Goal: Task Accomplishment & Management: Manage account settings

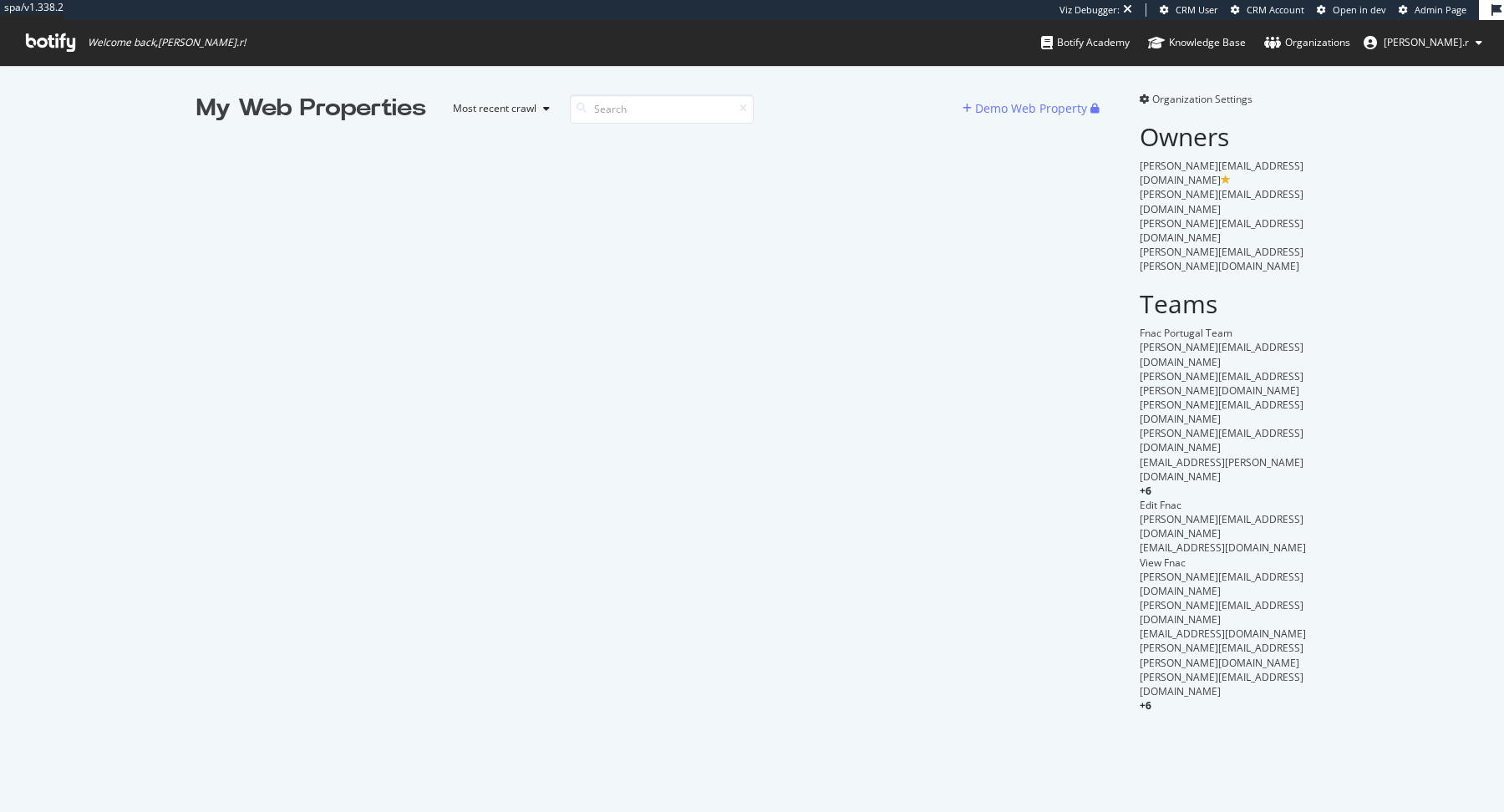
scroll to position [812, 1504]
click at [1196, 108] on div "Organization Settings Owners thierry.delamare@fnac.com simon.alixant@fnac.com a…" at bounding box center [1223, 402] width 168 height 621
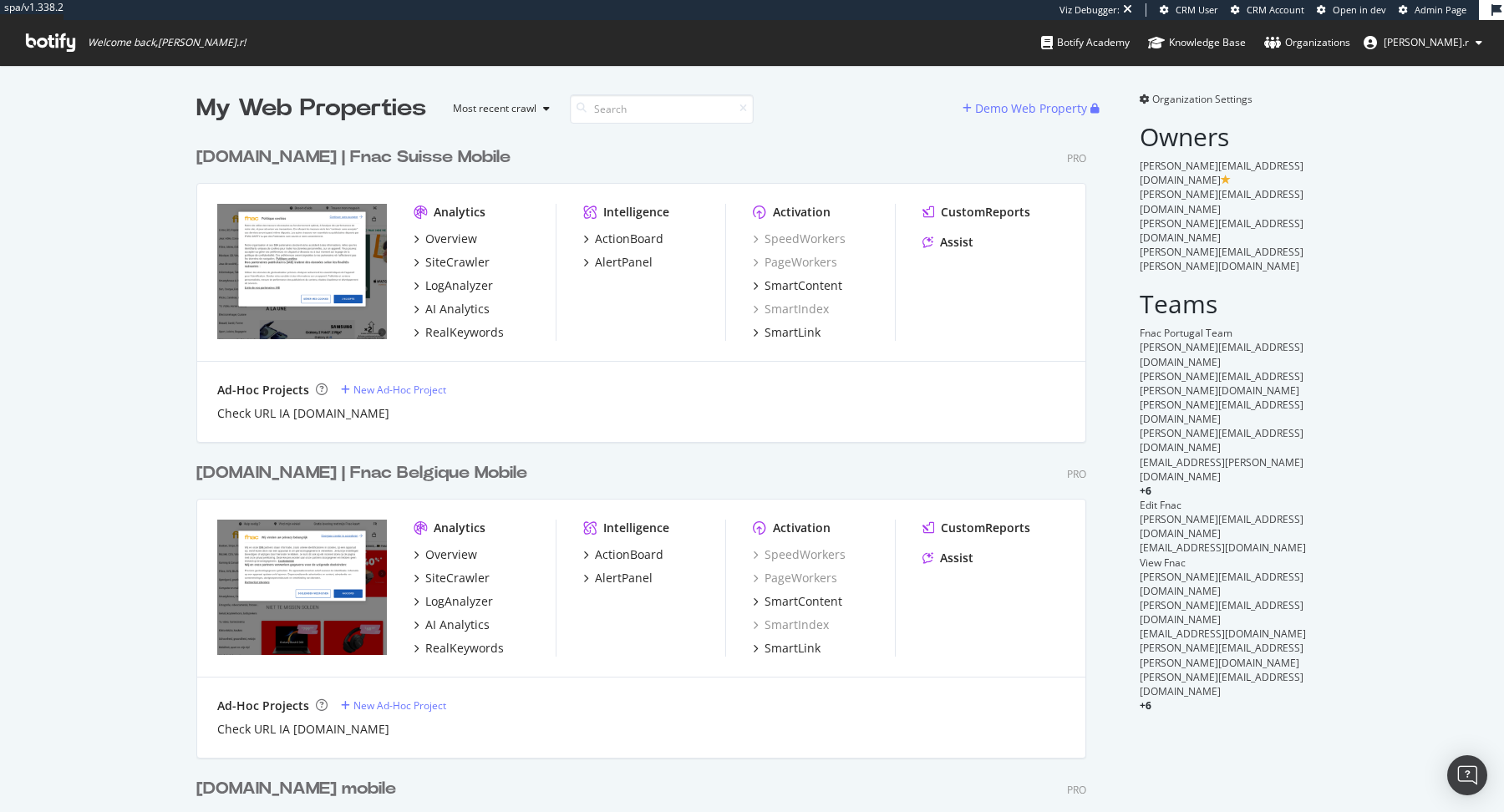
click at [1193, 99] on span "Organization Settings" at bounding box center [1203, 99] width 100 height 14
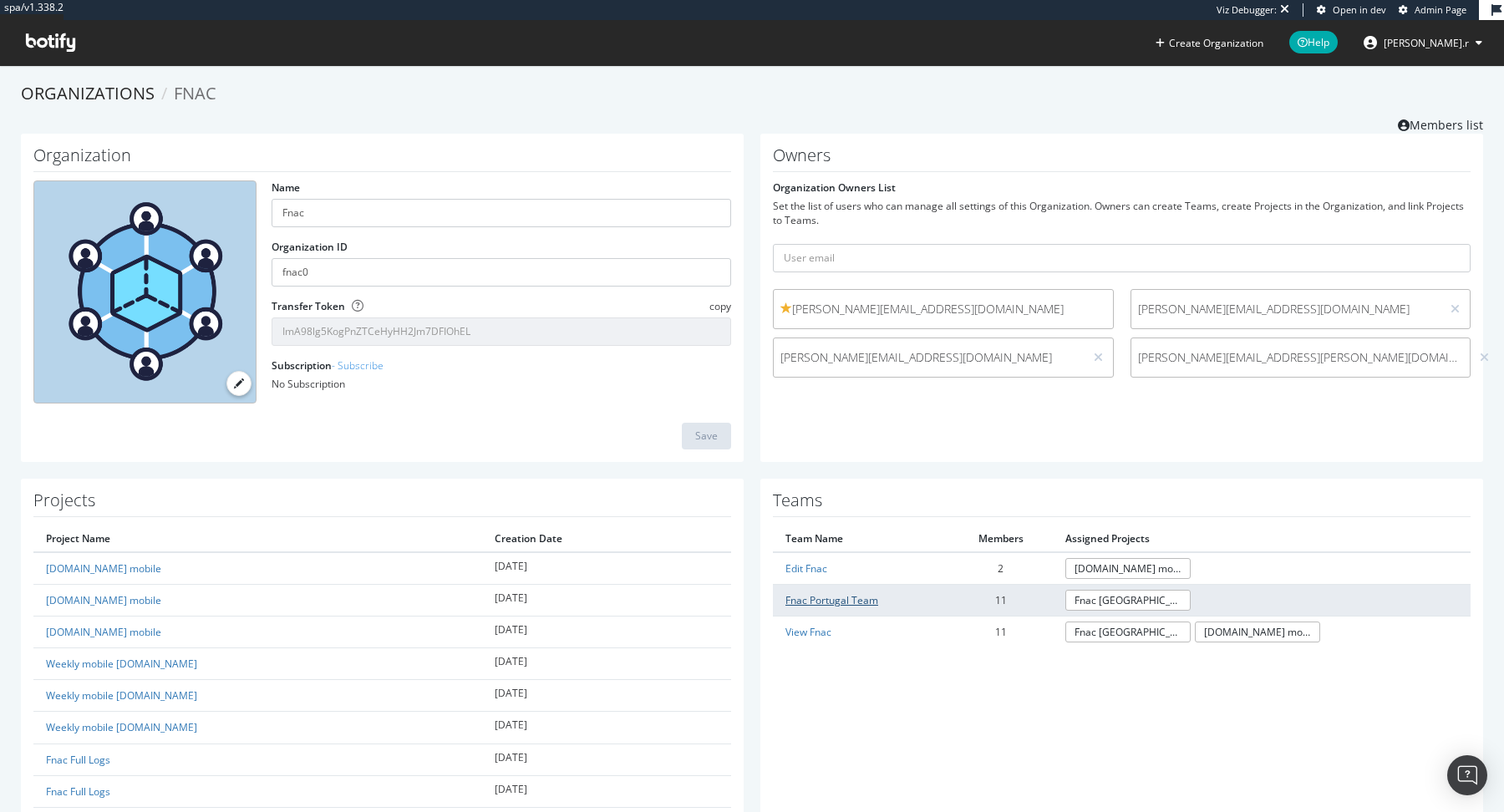
click at [825, 599] on link "Fnac Portugal Team" at bounding box center [831, 600] width 92 height 14
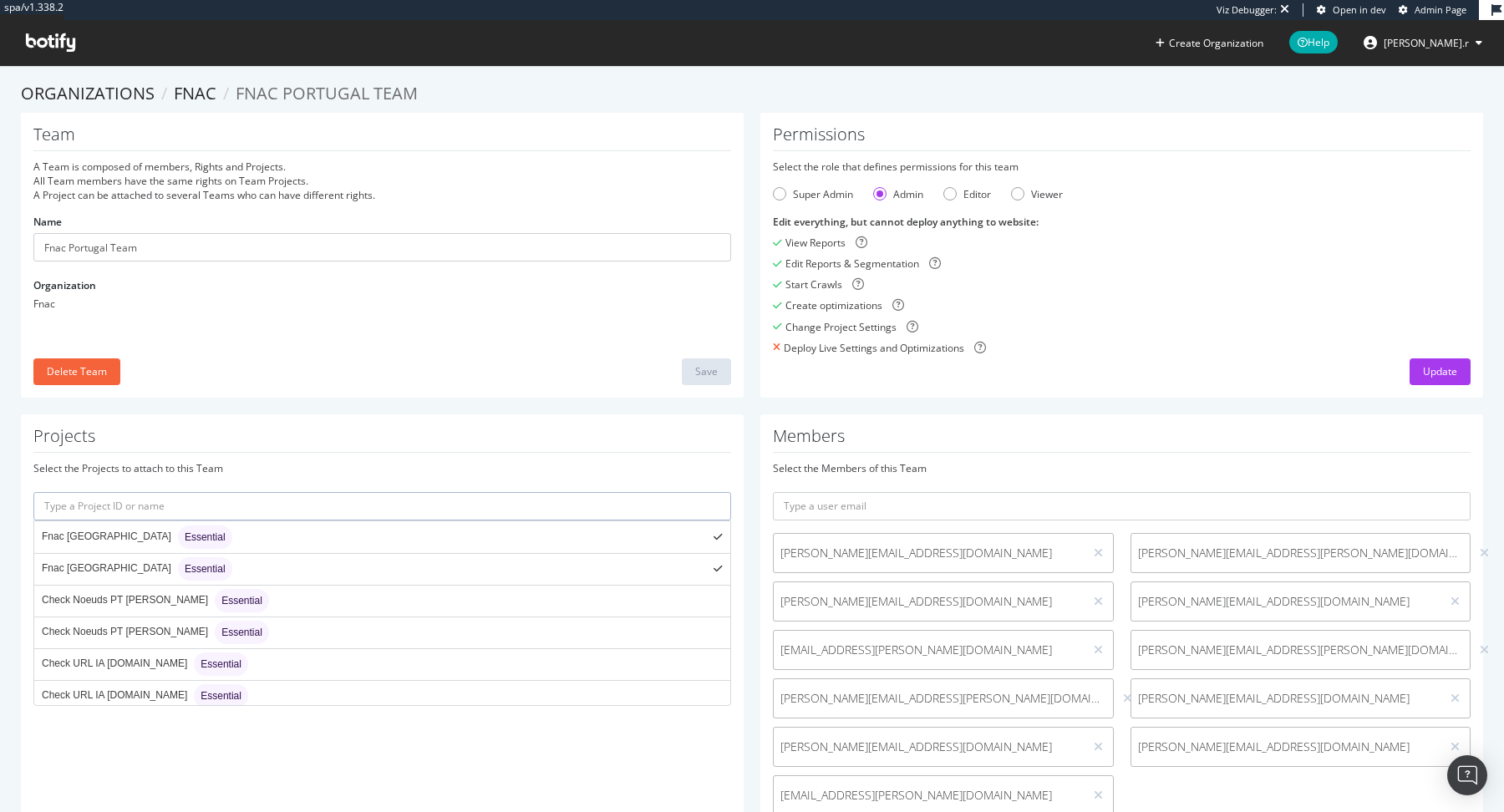
click at [364, 497] on input "text" at bounding box center [382, 506] width 697 height 29
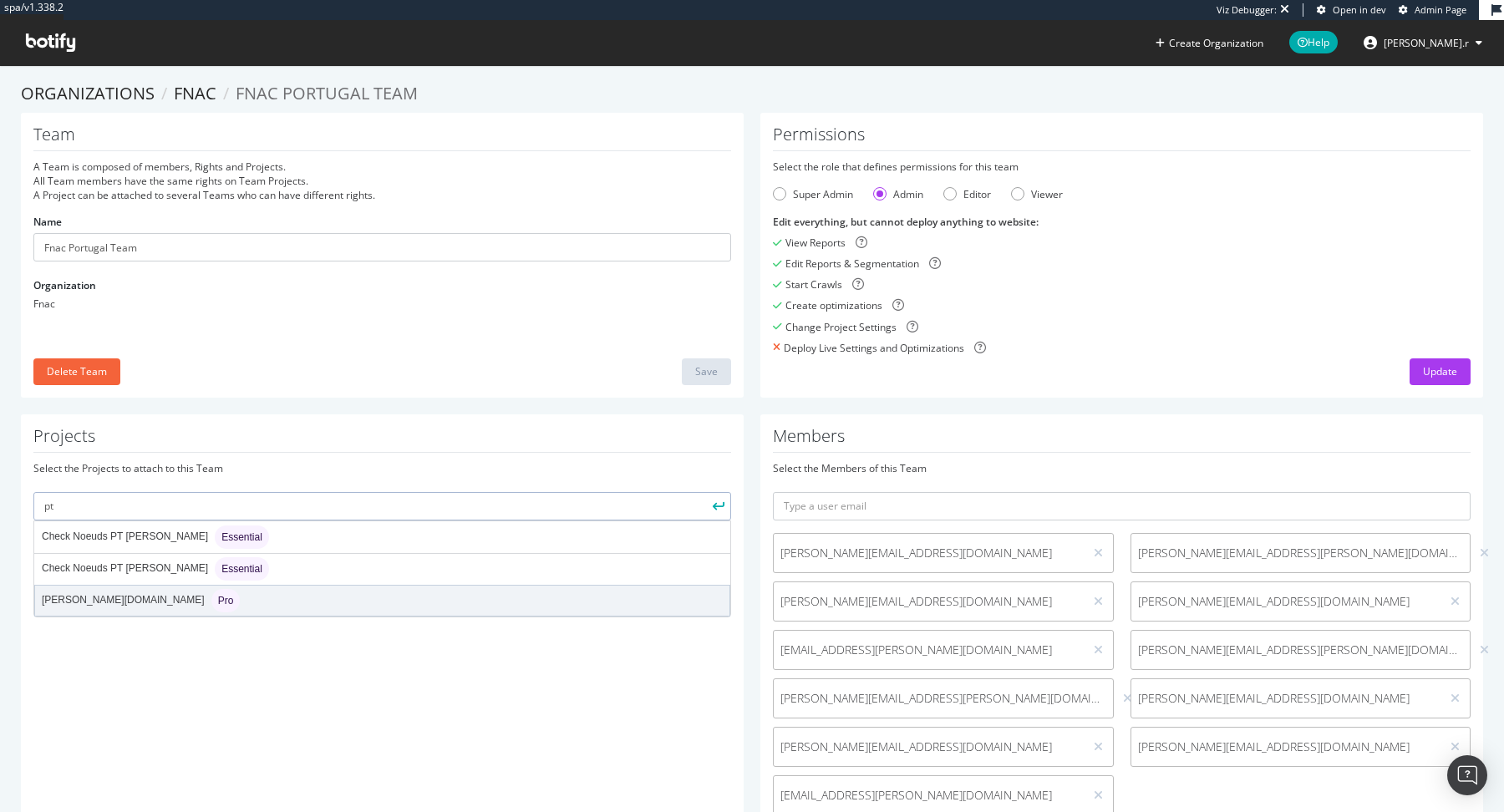
click at [289, 593] on div "darty.pt Pro" at bounding box center [382, 601] width 695 height 30
type input "[PERSON_NAME][DOMAIN_NAME]"
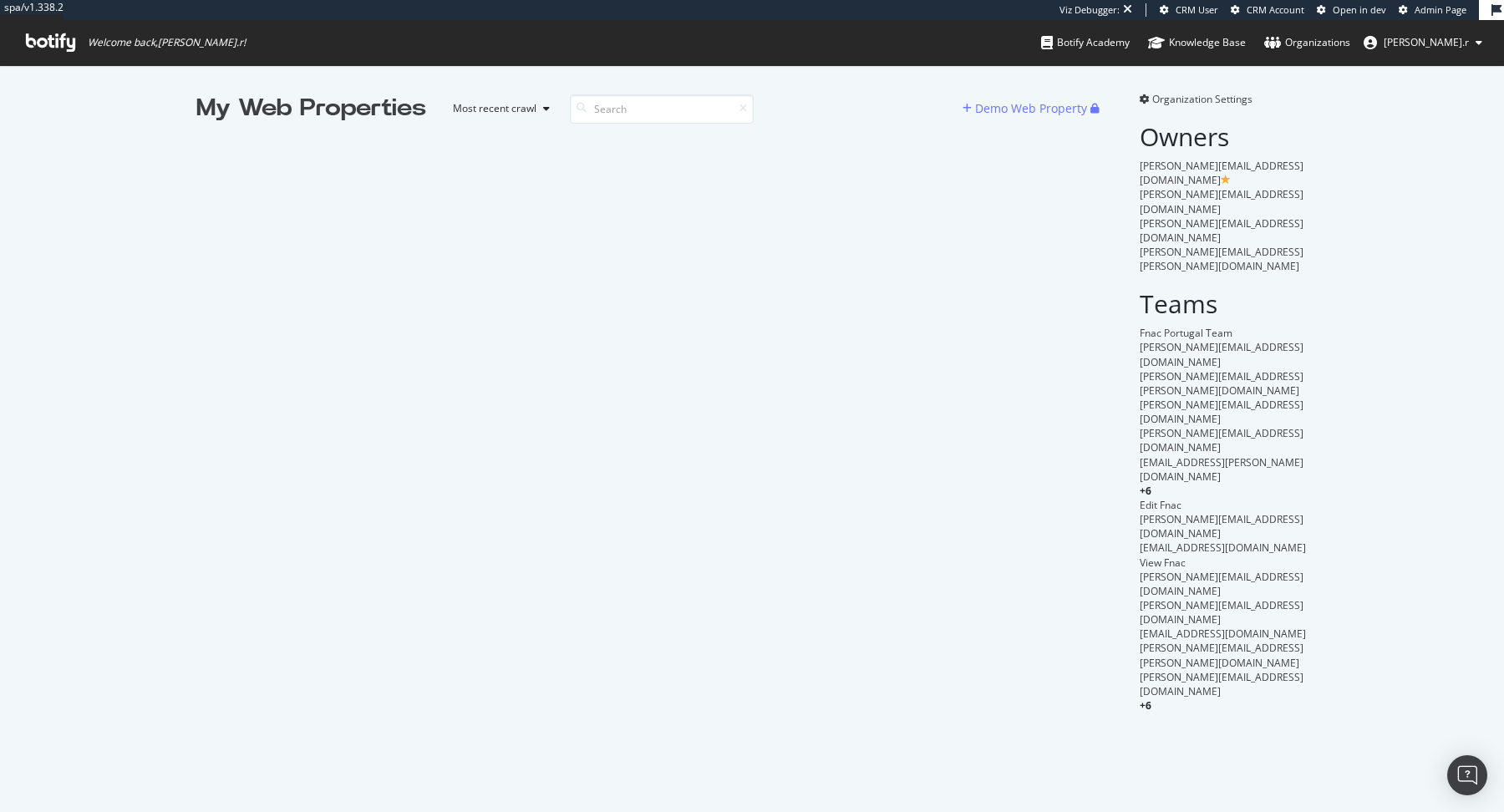
scroll to position [812, 1504]
click at [1240, 98] on span "Organization Settings" at bounding box center [1203, 99] width 100 height 14
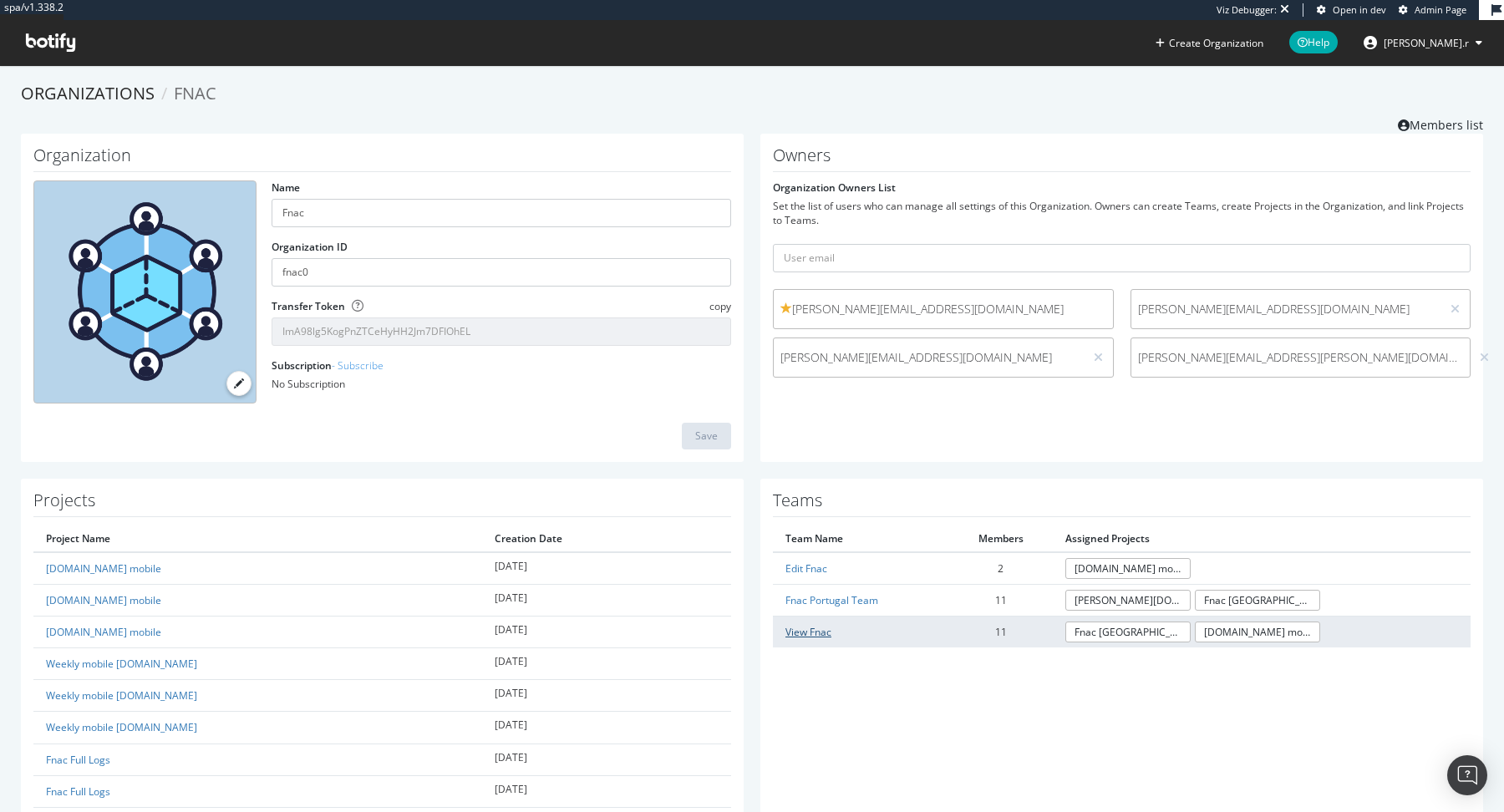
click at [818, 628] on link "View Fnac" at bounding box center [808, 632] width 46 height 14
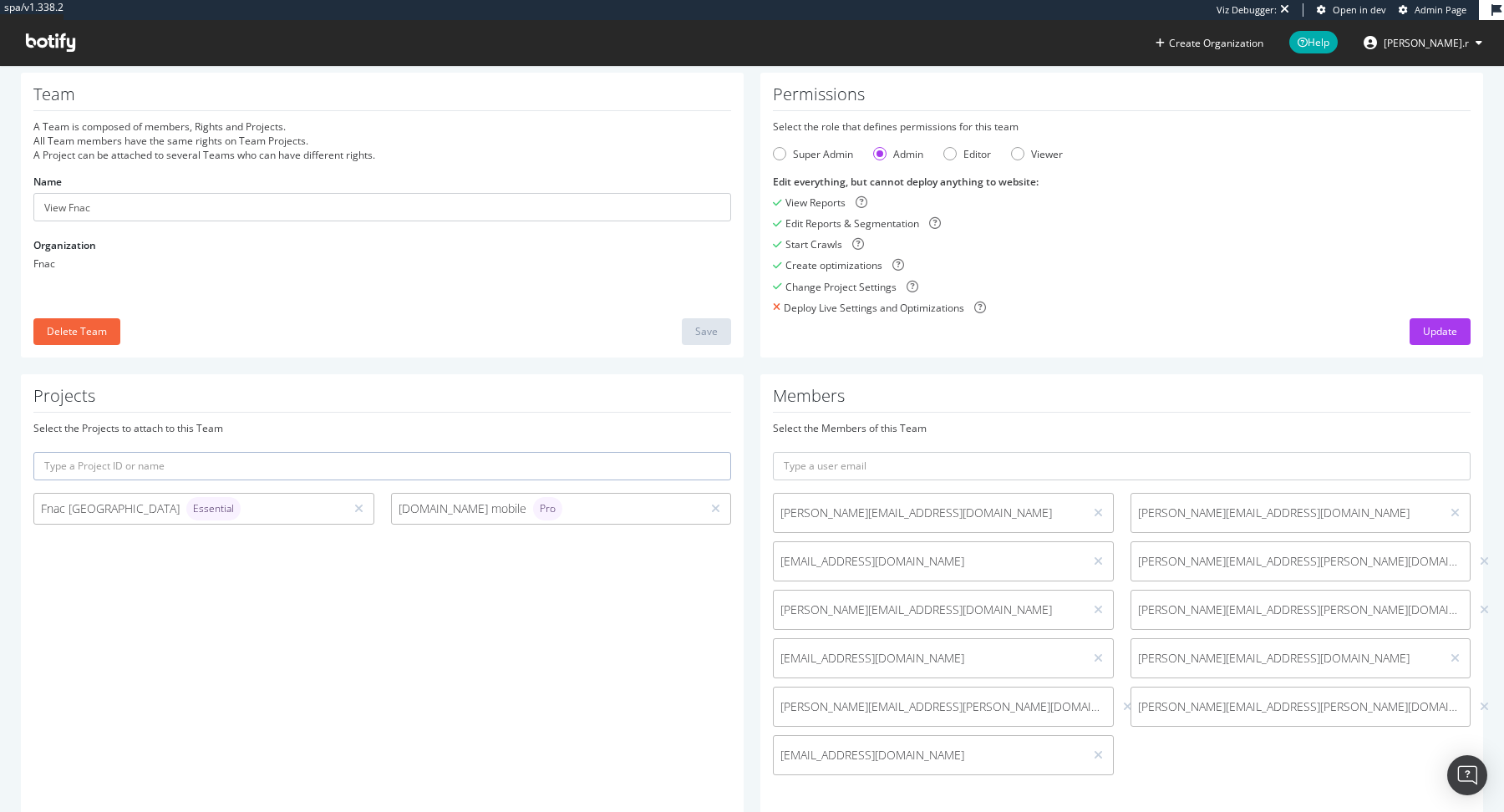
scroll to position [30, 0]
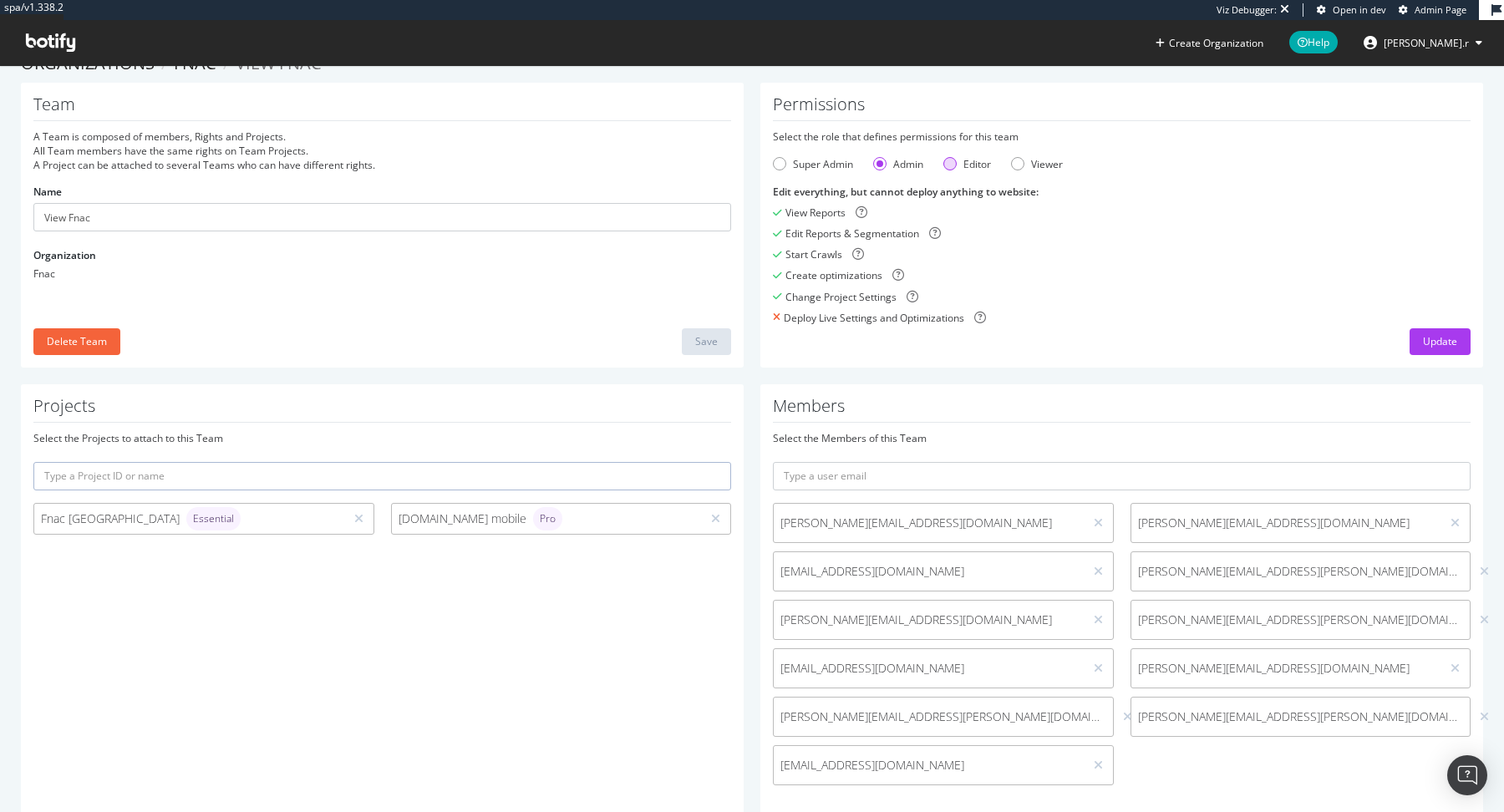
click at [968, 168] on div "Editor" at bounding box center [977, 164] width 28 height 14
click at [290, 480] on input "text" at bounding box center [382, 477] width 697 height 29
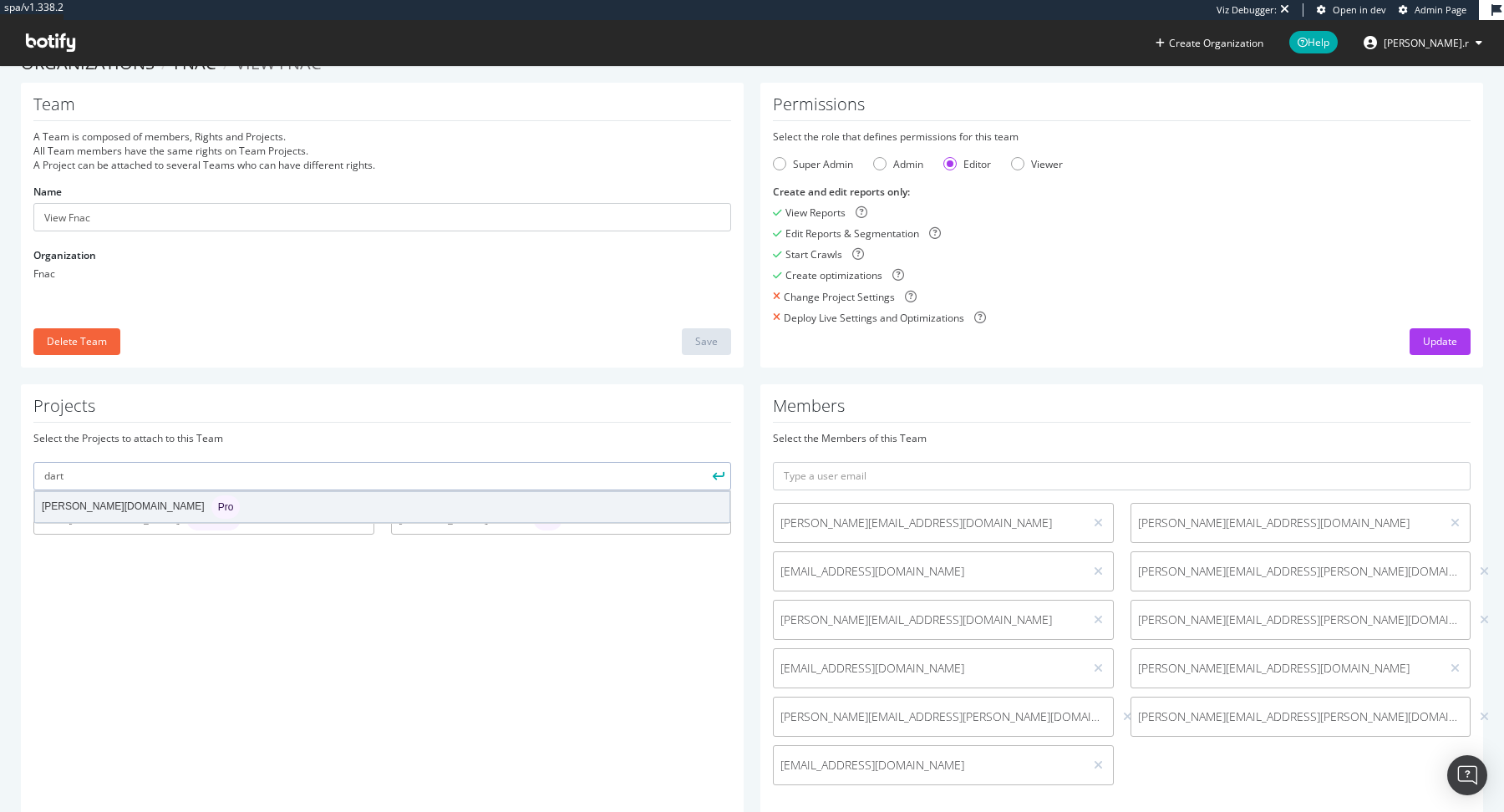
click at [311, 505] on div "darty.pt Pro" at bounding box center [382, 507] width 695 height 30
type input "[PERSON_NAME][DOMAIN_NAME]"
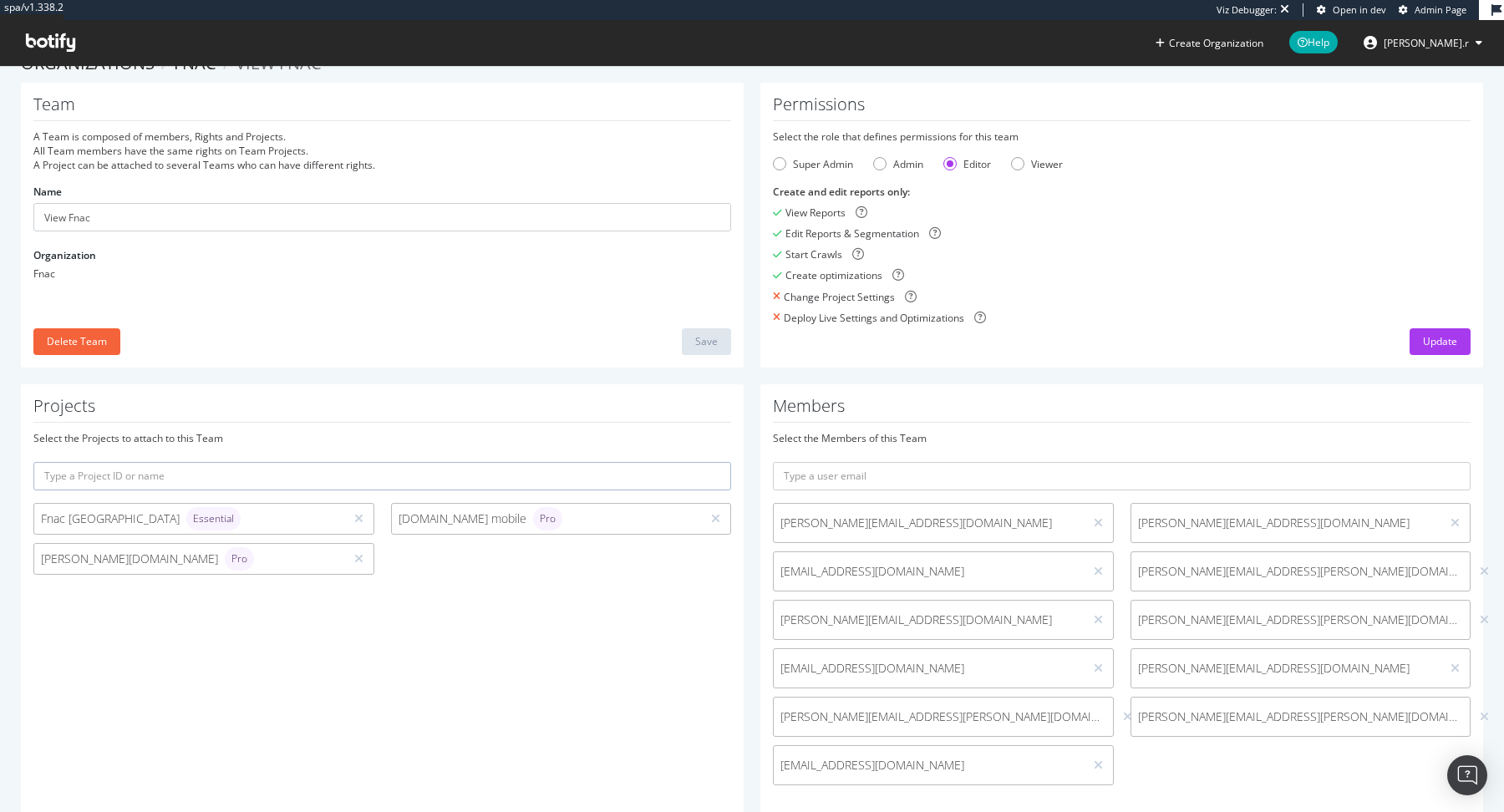
scroll to position [0, 0]
